Goal: Communication & Community: Answer question/provide support

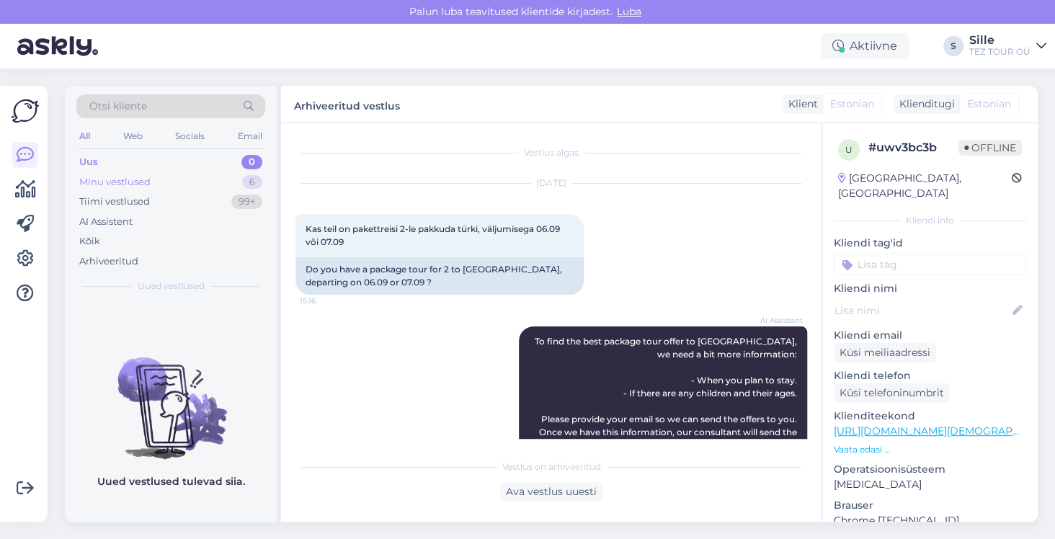
click at [136, 178] on div "Minu vestlused" at bounding box center [114, 182] width 71 height 14
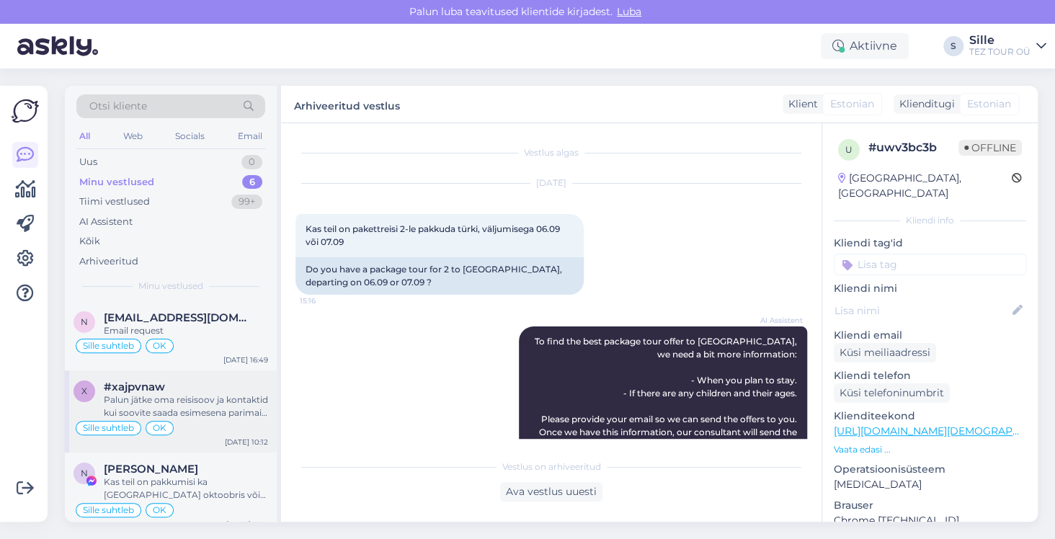
click at [169, 391] on div "#xajpvnaw" at bounding box center [186, 387] width 164 height 13
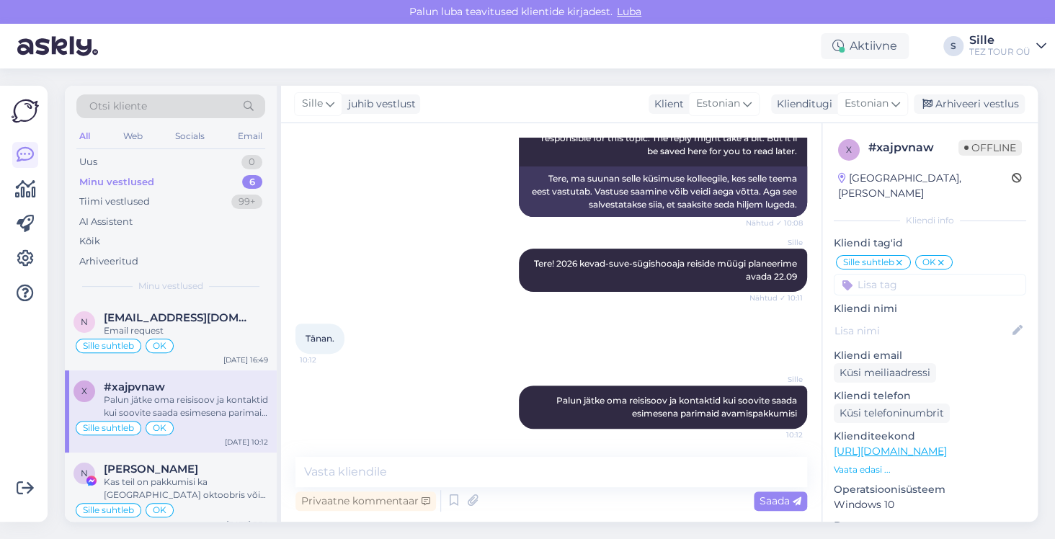
scroll to position [256, 0]
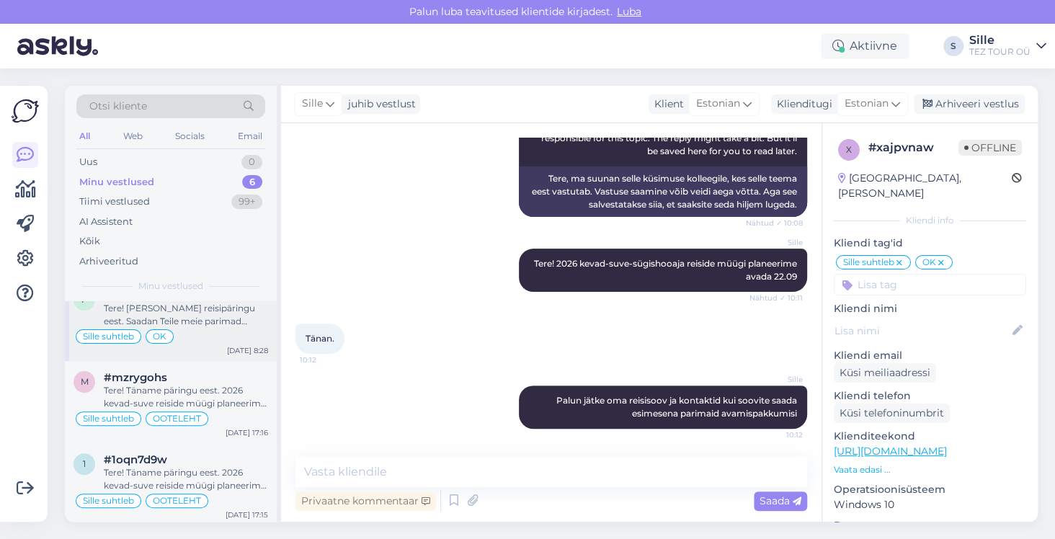
click at [208, 331] on div "Sille suhtleb OK" at bounding box center [171, 336] width 195 height 17
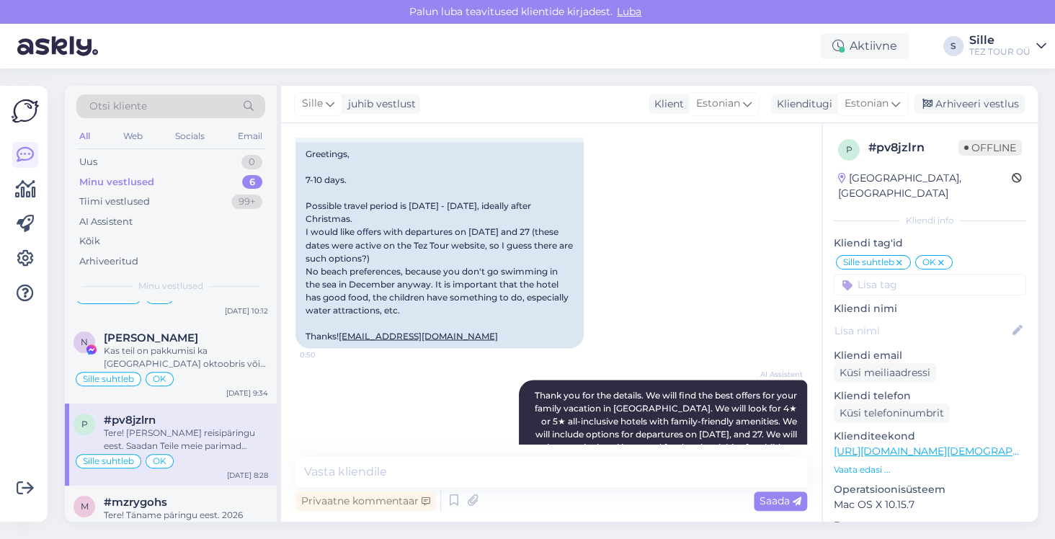
scroll to position [112, 0]
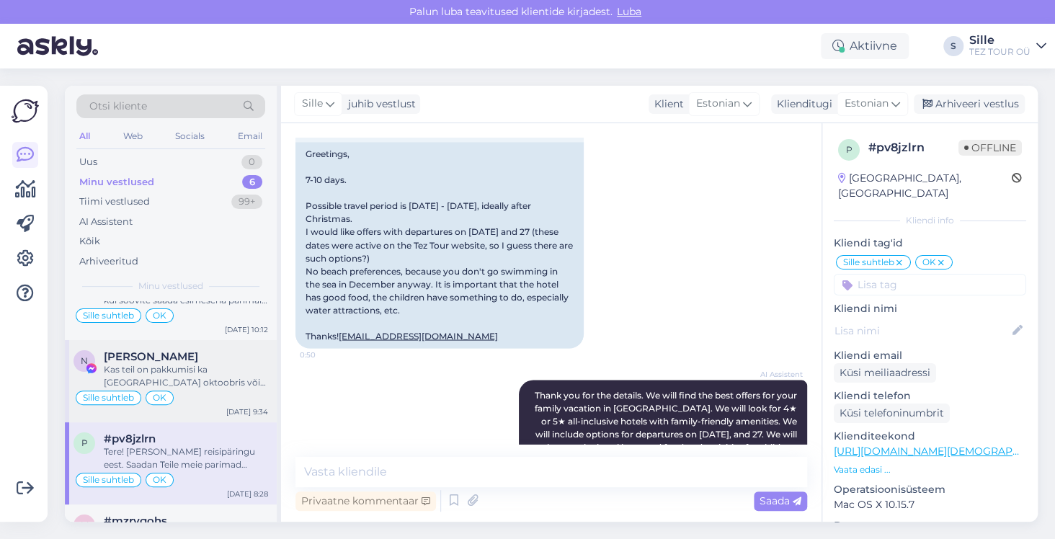
click at [174, 389] on div "Sille suhtleb OK" at bounding box center [171, 397] width 195 height 17
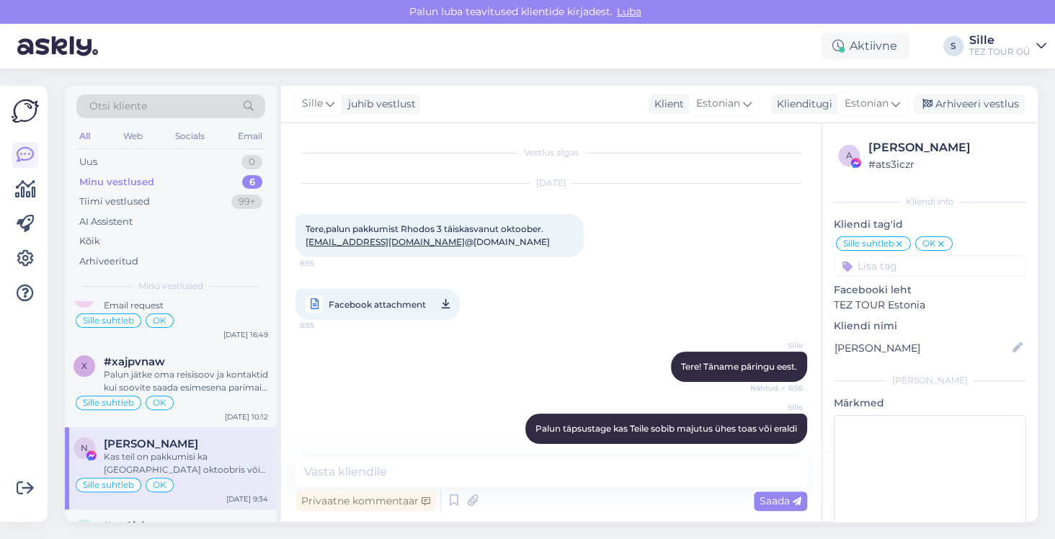
scroll to position [0, 0]
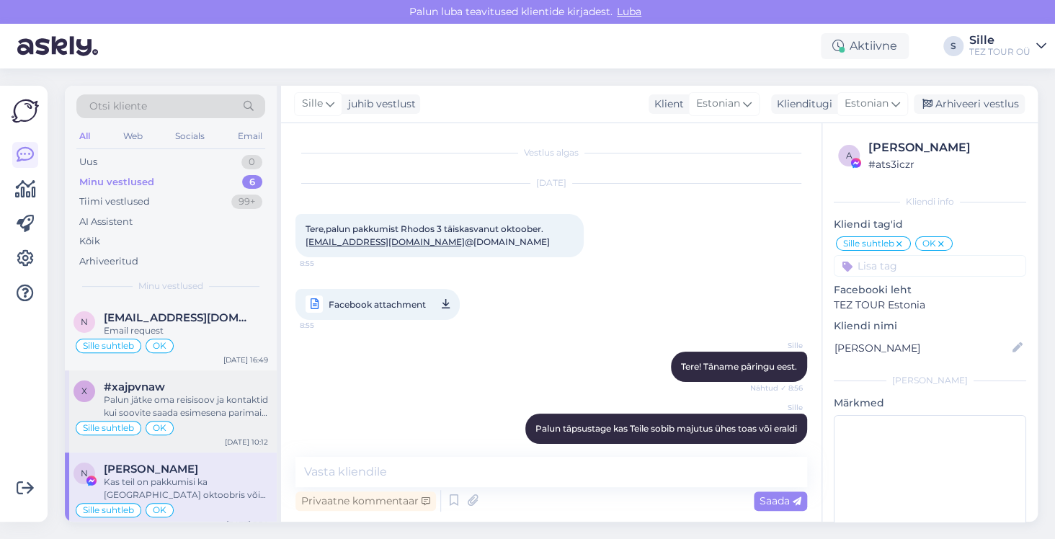
click at [145, 394] on div "Palun jätke oma reisisoov ja kontaktid kui soovite saada esimesena parimaid ava…" at bounding box center [186, 407] width 164 height 26
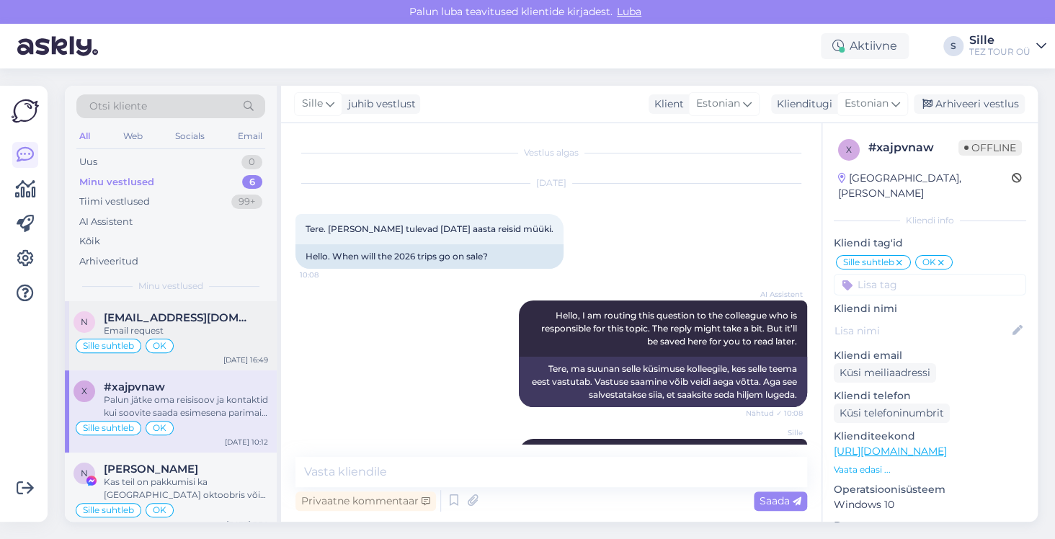
click at [147, 334] on div "Email request" at bounding box center [186, 330] width 164 height 13
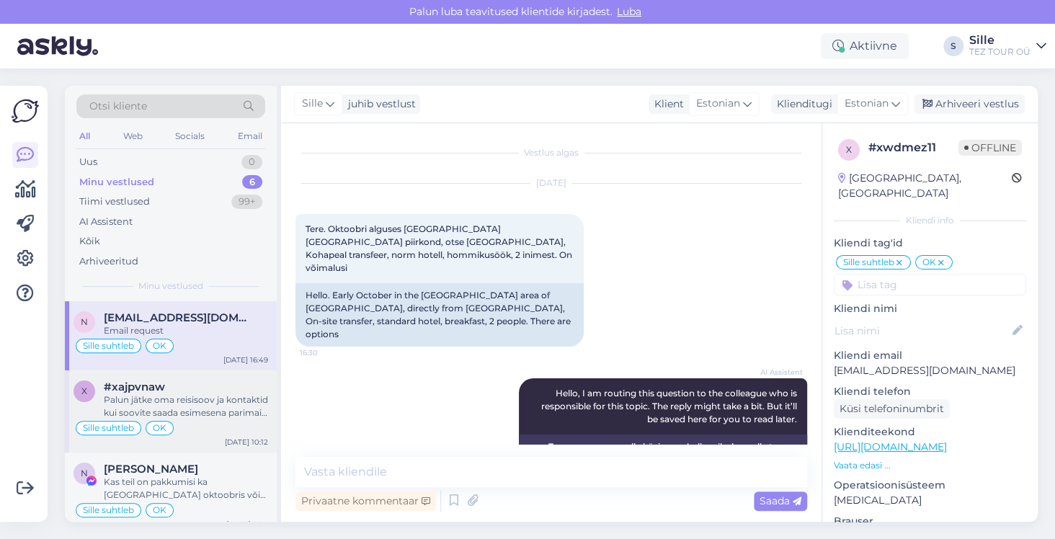
click at [208, 409] on div "Palun jätke oma reisisoov ja kontaktid kui soovite saada esimesena parimaid ava…" at bounding box center [186, 407] width 164 height 26
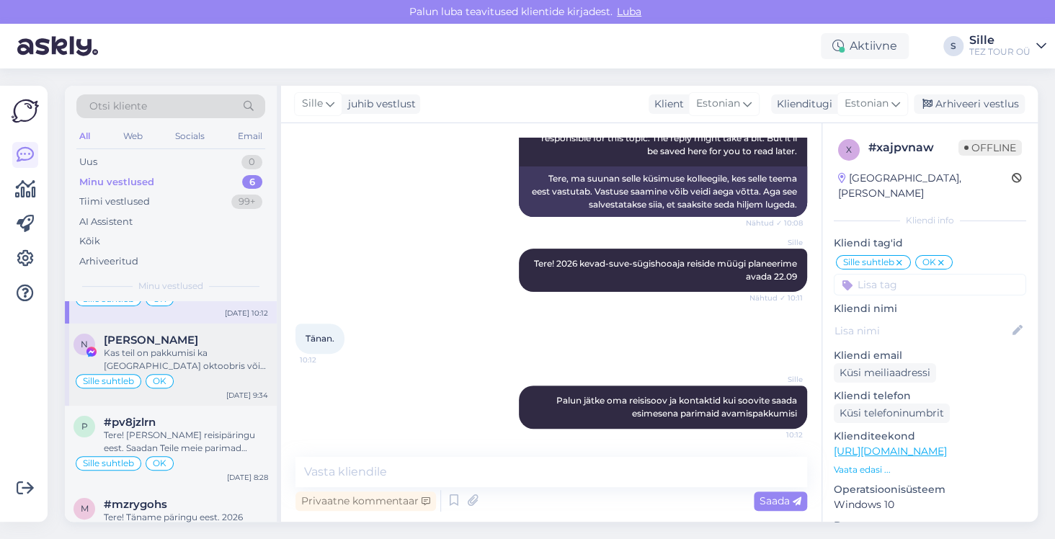
scroll to position [144, 0]
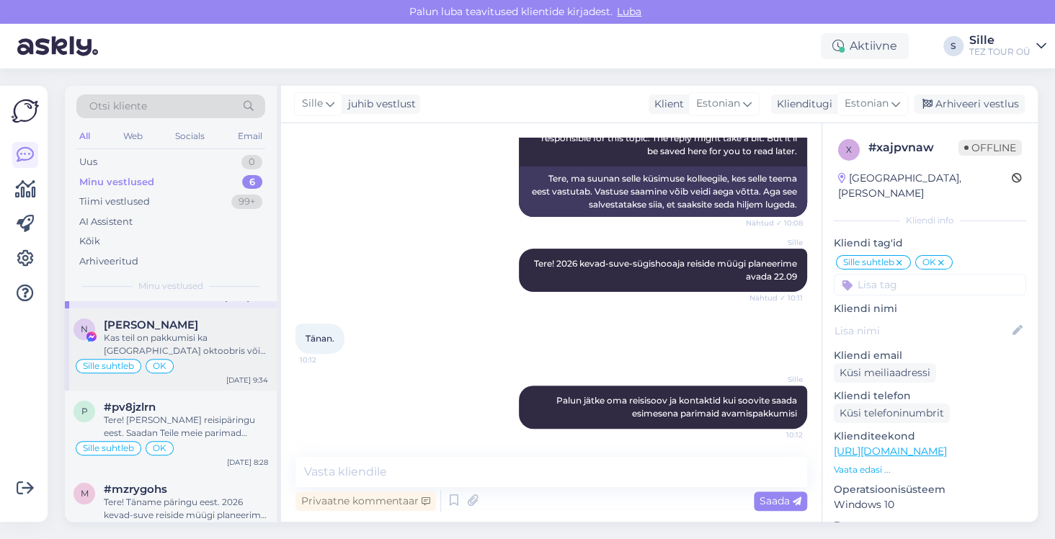
drag, startPoint x: 205, startPoint y: 347, endPoint x: 213, endPoint y: 353, distance: 9.8
click at [208, 347] on div "Kas teil on pakkumisi ka [GEOGRAPHIC_DATA] oktoobris või tuneesiasse ? Sooviks …" at bounding box center [186, 345] width 164 height 26
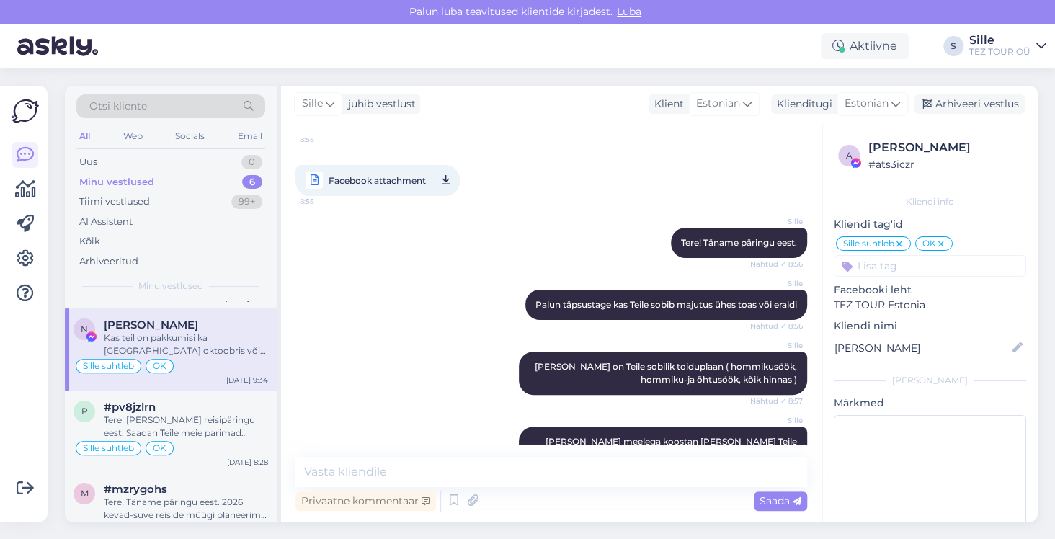
scroll to position [0, 0]
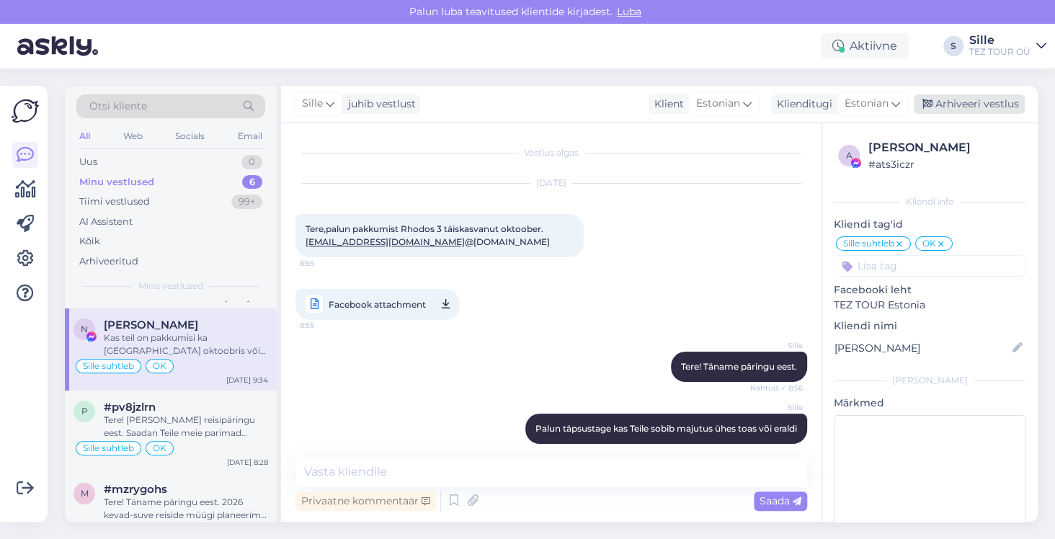
click at [964, 105] on div "Arhiveeri vestlus" at bounding box center [969, 103] width 111 height 19
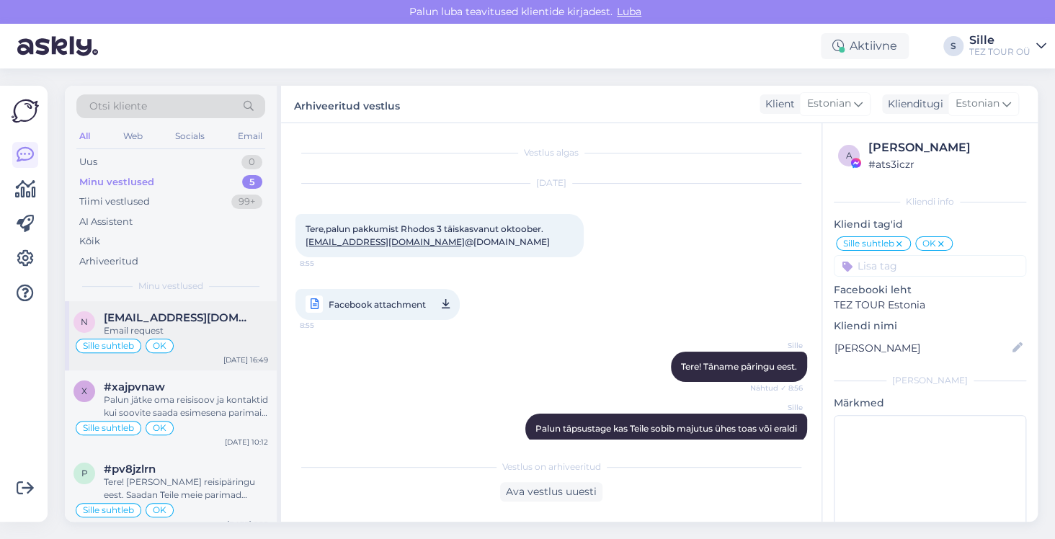
click at [202, 352] on div "Sille suhtleb OK" at bounding box center [171, 345] width 195 height 17
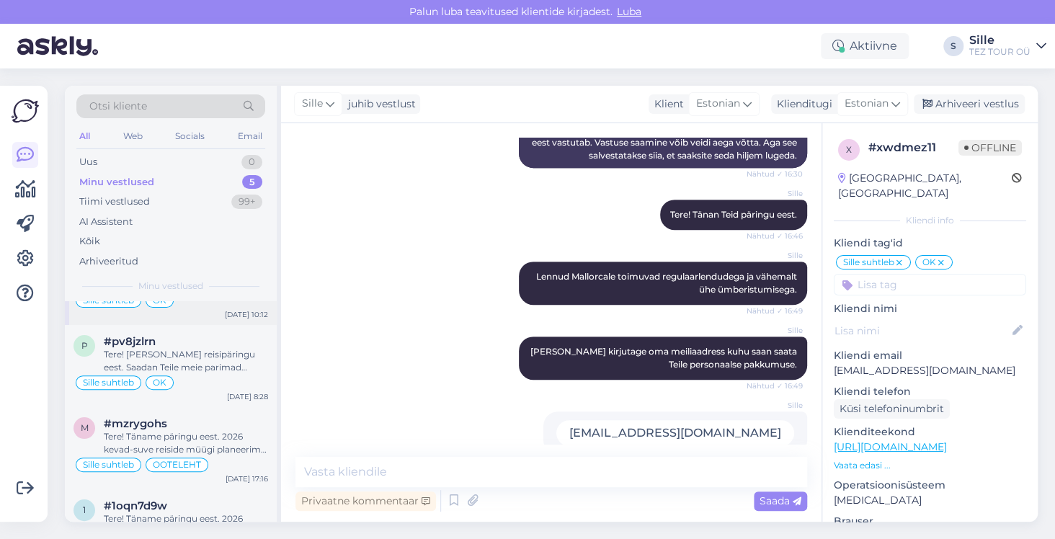
scroll to position [174, 0]
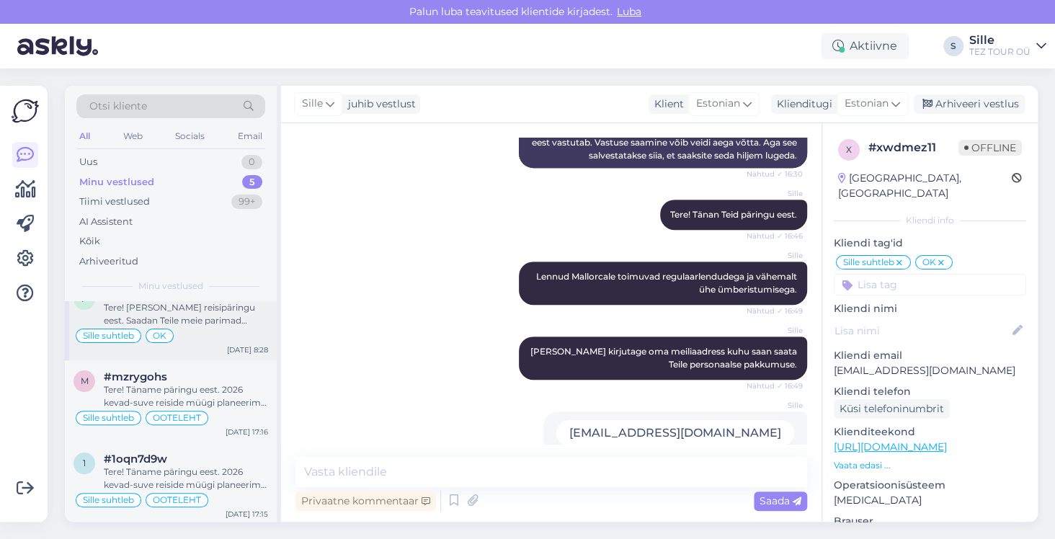
click at [200, 340] on div "Sille suhtleb OK" at bounding box center [171, 335] width 195 height 17
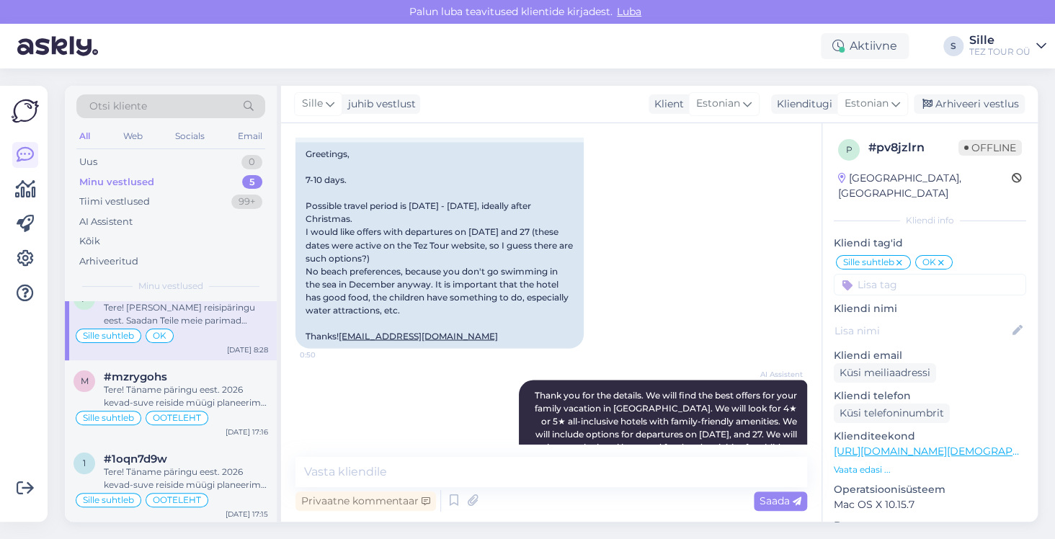
scroll to position [0, 0]
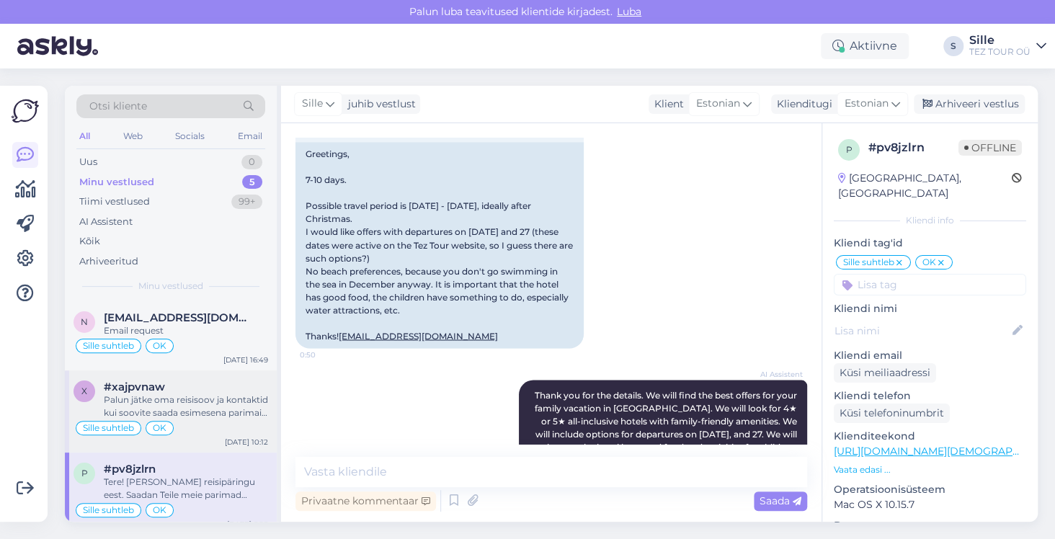
click at [149, 404] on div "Palun jätke oma reisisoov ja kontaktid kui soovite saada esimesena parimaid ava…" at bounding box center [186, 407] width 164 height 26
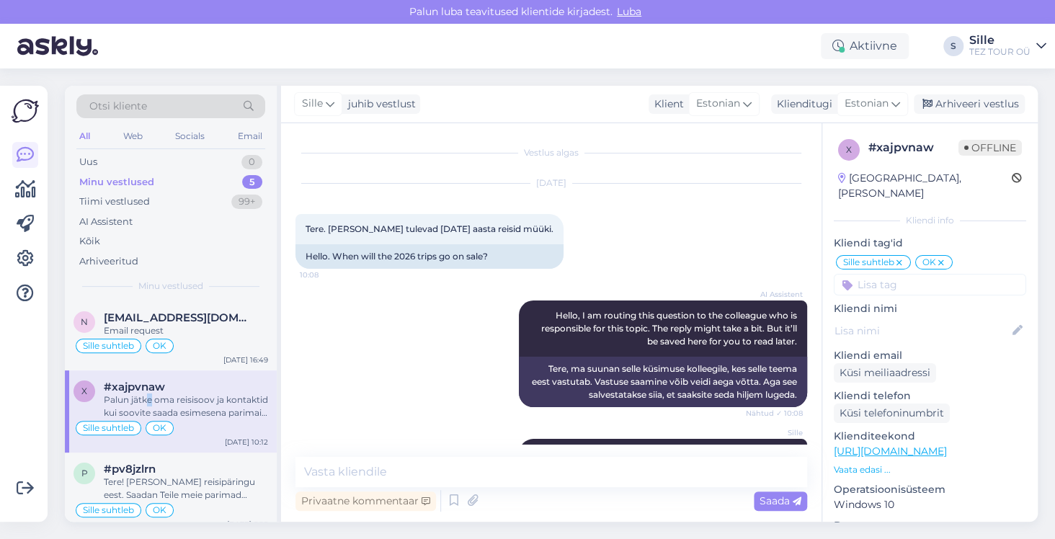
scroll to position [190, 0]
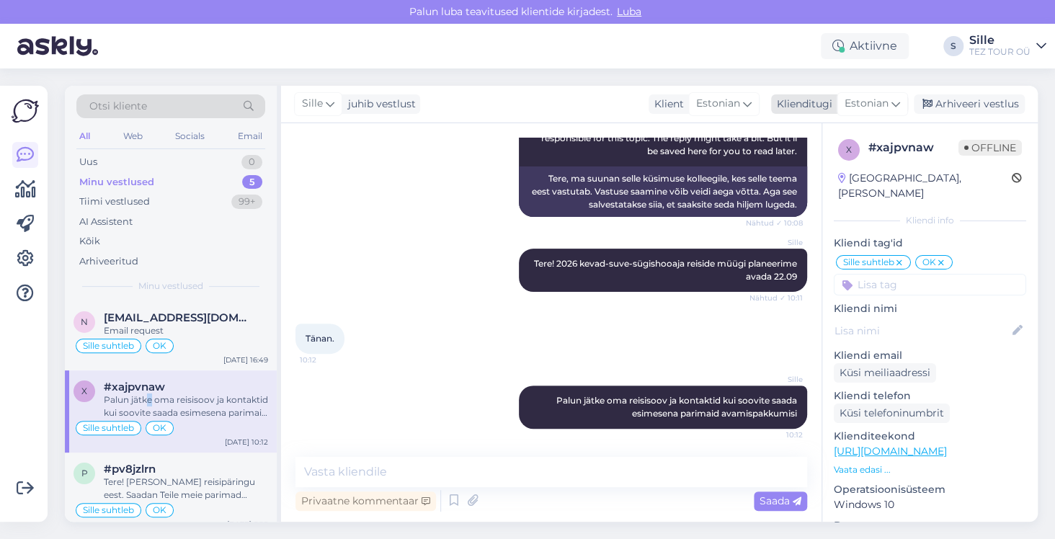
drag, startPoint x: 953, startPoint y: 104, endPoint x: 949, endPoint y: 112, distance: 8.7
click at [953, 104] on div "Arhiveeri vestlus" at bounding box center [969, 103] width 111 height 19
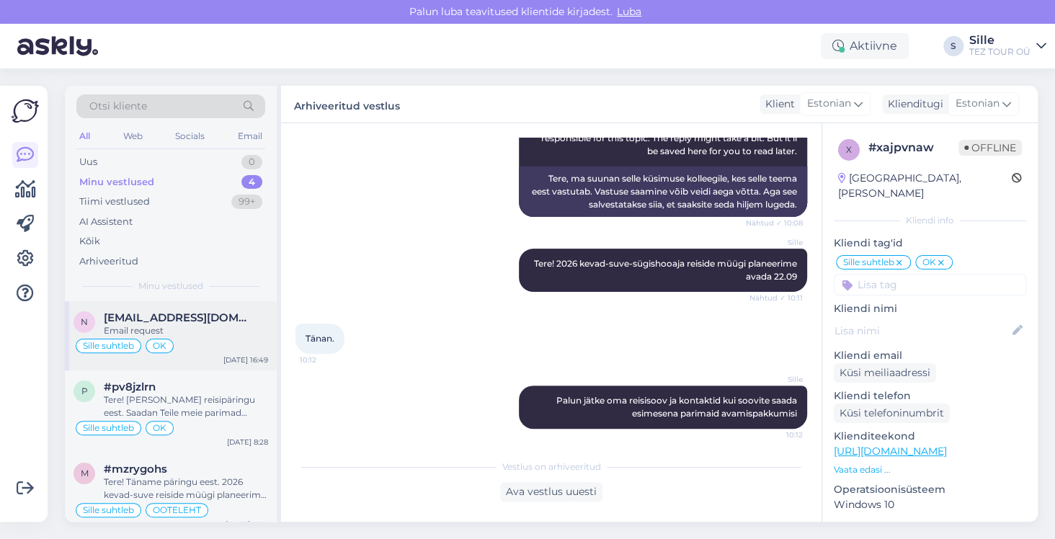
click at [148, 320] on span "[EMAIL_ADDRESS][DOMAIN_NAME]" at bounding box center [179, 317] width 150 height 13
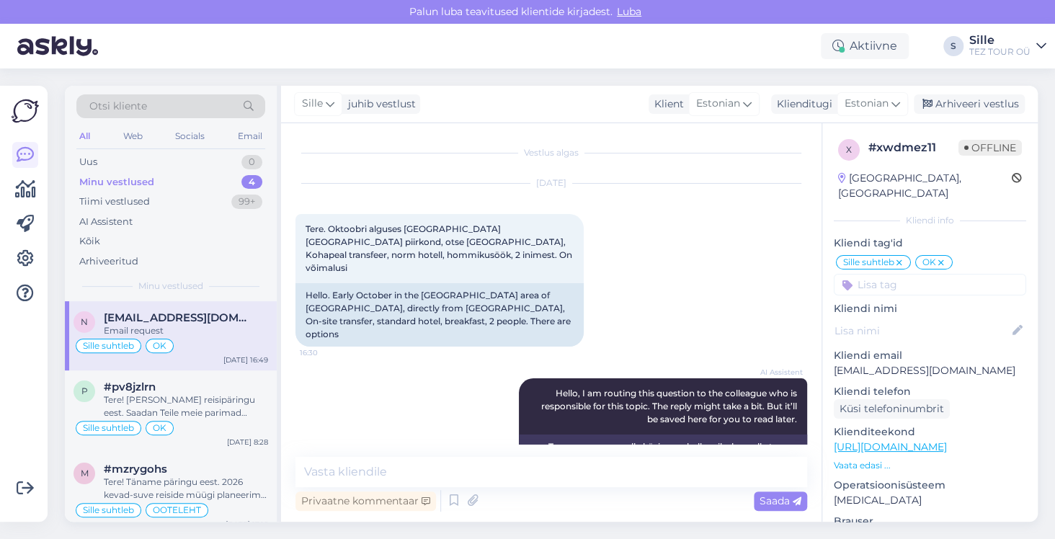
scroll to position [317, 0]
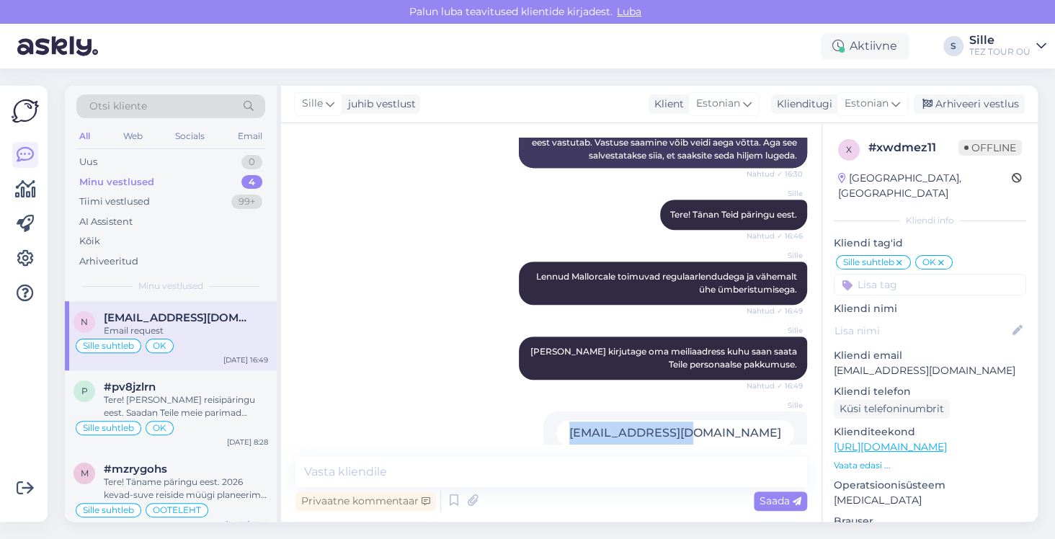
drag, startPoint x: 773, startPoint y: 405, endPoint x: 634, endPoint y: 413, distance: 139.3
click at [634, 413] on div "Sille [EMAIL_ADDRESS][DOMAIN_NAME] Nähtud ✓ 16:49" at bounding box center [675, 433] width 264 height 43
copy div "[EMAIL_ADDRESS][DOMAIN_NAME]"
click at [597, 490] on div "Privaatne kommentaar Saada" at bounding box center [551, 500] width 512 height 27
click at [507, 443] on div "Vestlus algas [DATE] Tere. Oktoobri alguses [GEOGRAPHIC_DATA] [GEOGRAPHIC_DATA]…" at bounding box center [551, 322] width 541 height 399
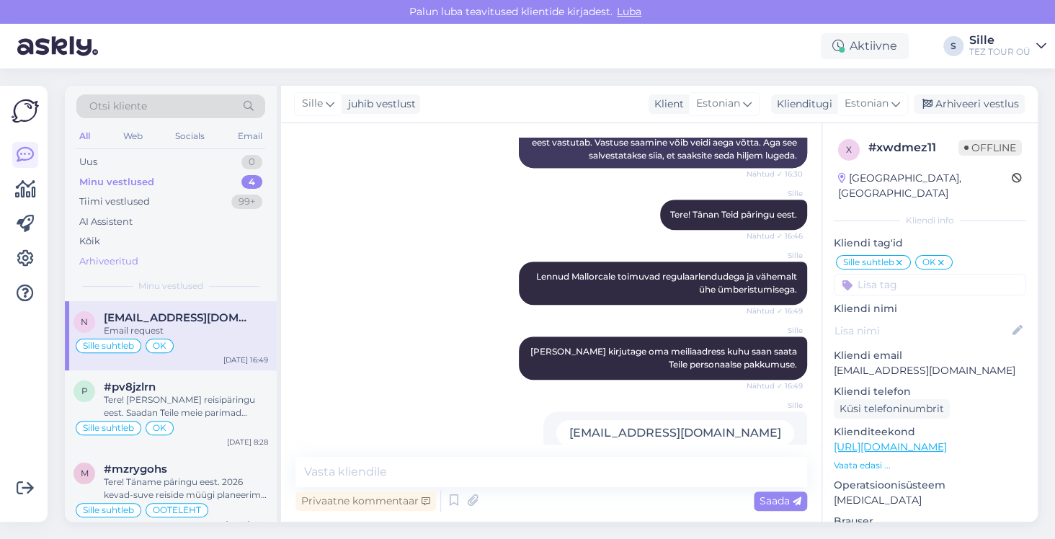
click at [135, 259] on div "Arhiveeritud" at bounding box center [108, 261] width 59 height 14
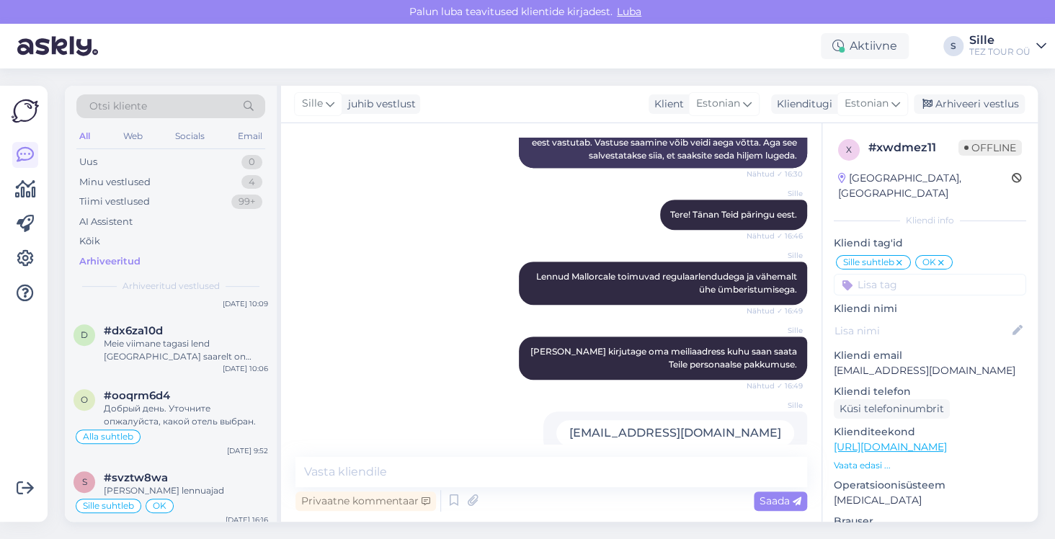
scroll to position [577, 0]
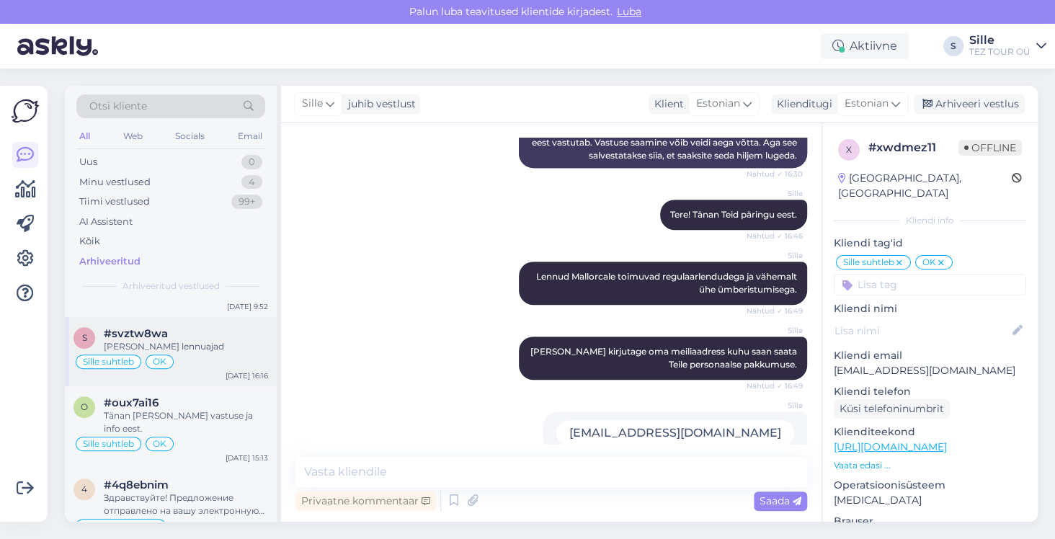
click at [193, 370] on div "s #svztw8wa [PERSON_NAME] lennuajad Sille suhtleb OK [DATE] 16:16" at bounding box center [171, 351] width 212 height 69
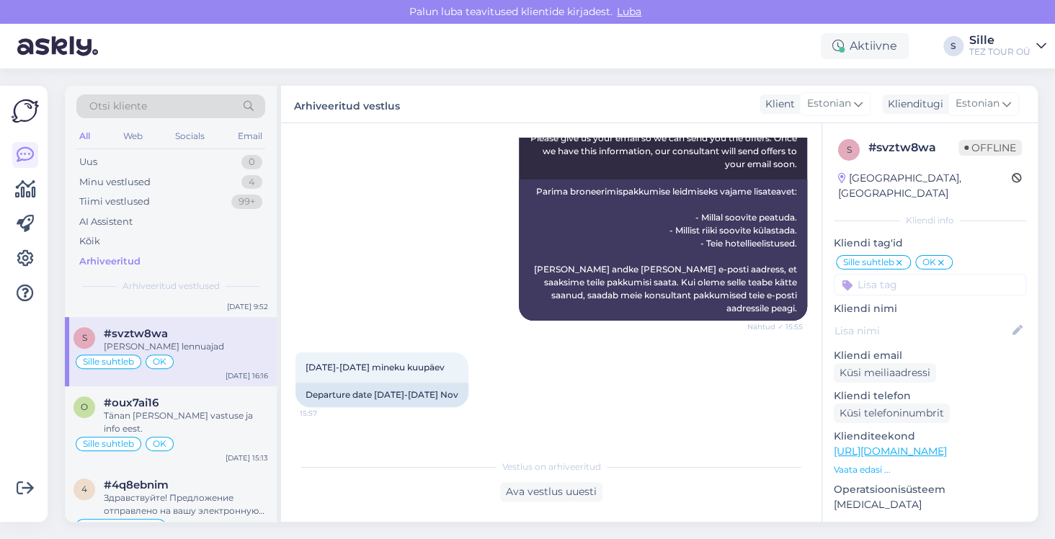
scroll to position [432, 0]
